Goal: Transaction & Acquisition: Book appointment/travel/reservation

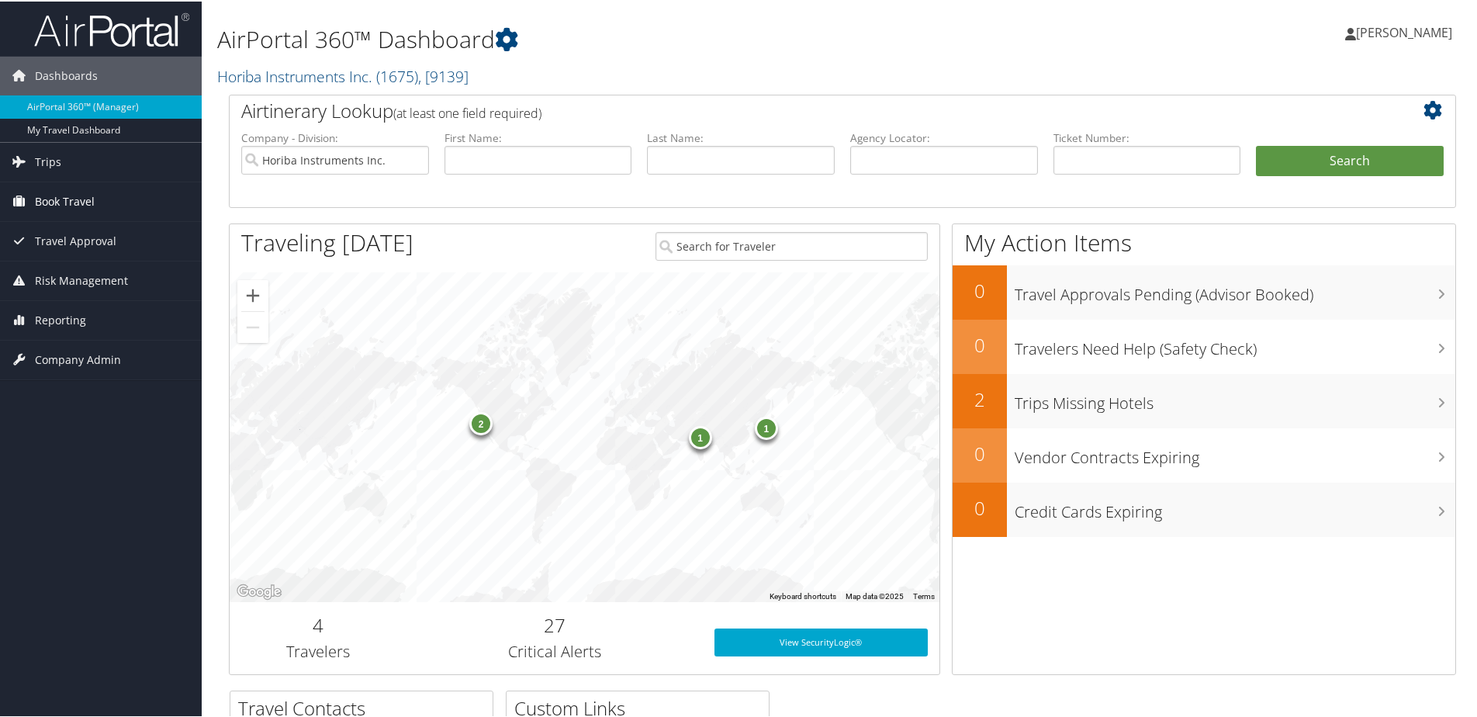
click at [59, 197] on span "Book Travel" at bounding box center [65, 200] width 60 height 39
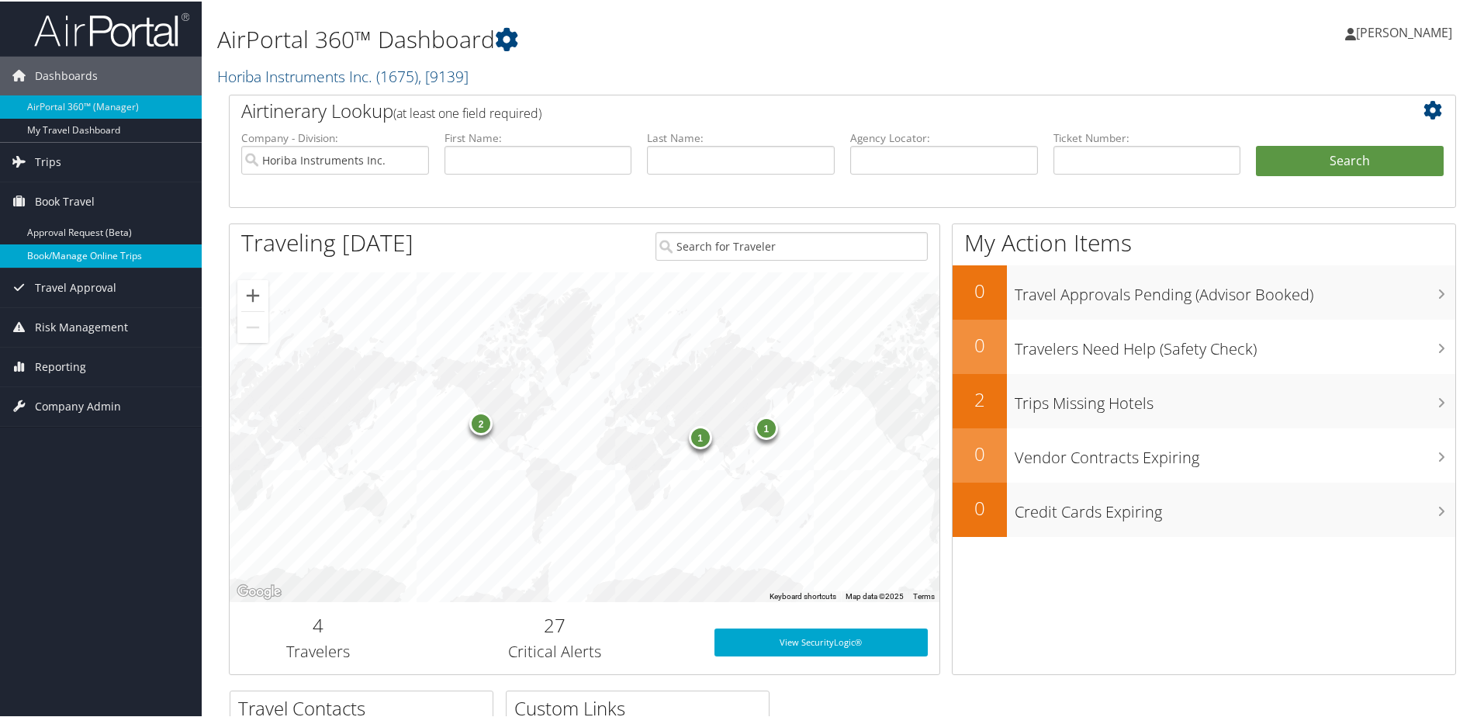
click at [61, 257] on link "Book/Manage Online Trips" at bounding box center [101, 254] width 202 height 23
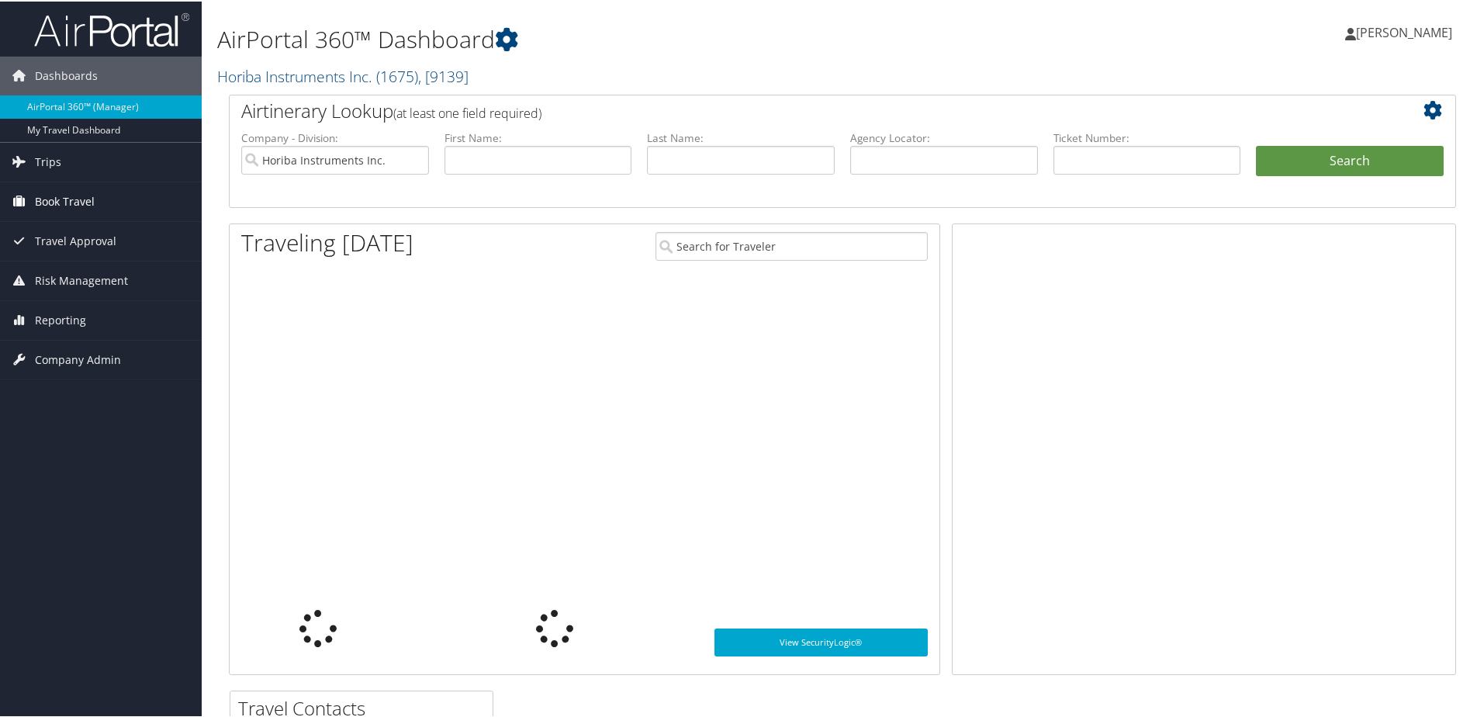
click at [50, 192] on span "Book Travel" at bounding box center [65, 200] width 60 height 39
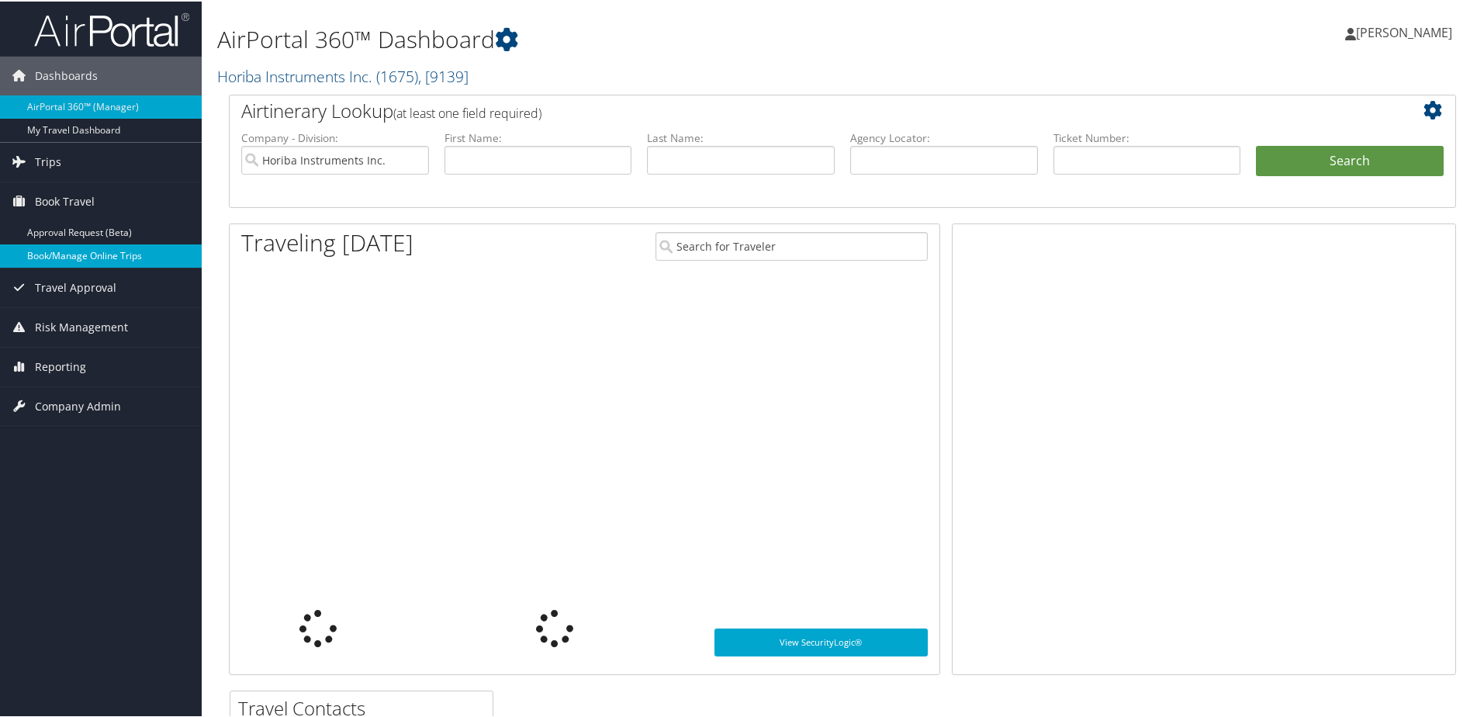
click at [63, 261] on link "Book/Manage Online Trips" at bounding box center [101, 254] width 202 height 23
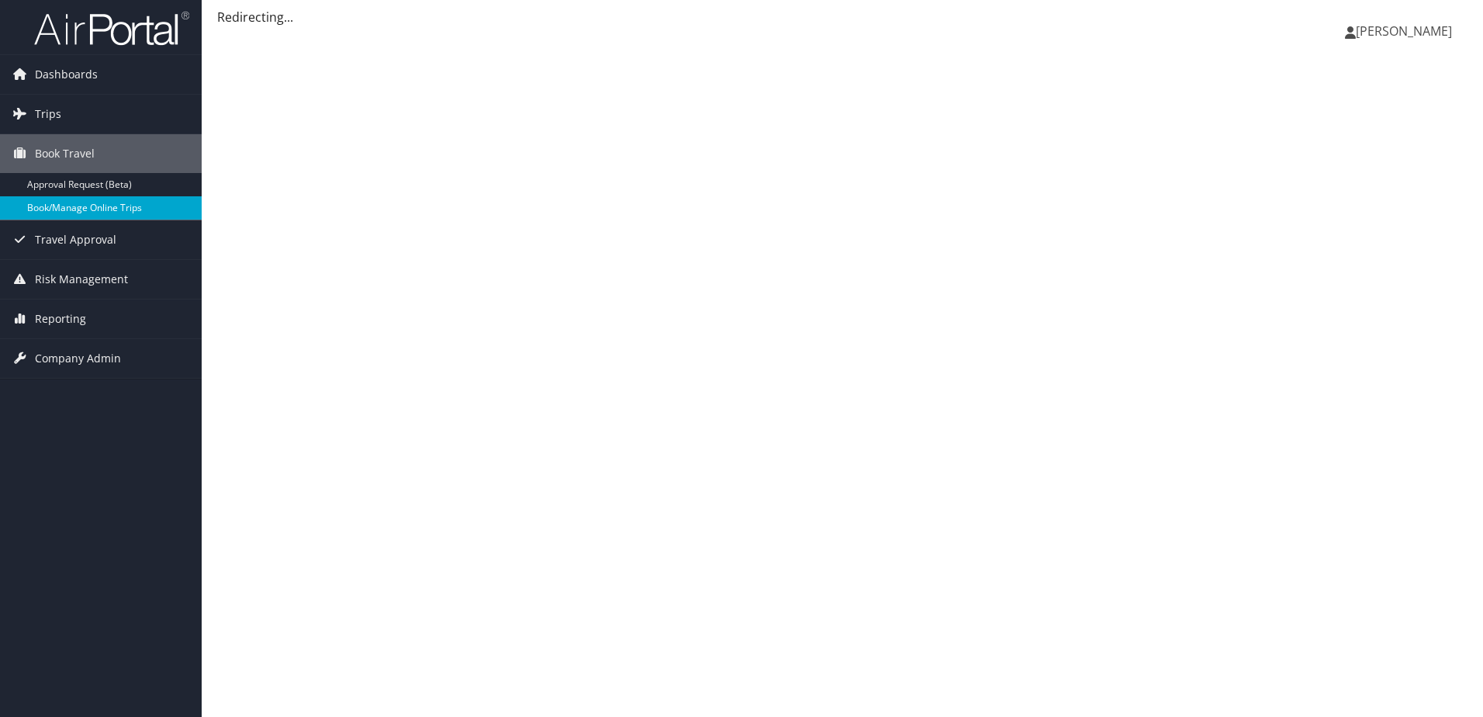
click at [59, 214] on link "Book/Manage Online Trips" at bounding box center [101, 207] width 202 height 23
